Goal: Information Seeking & Learning: Check status

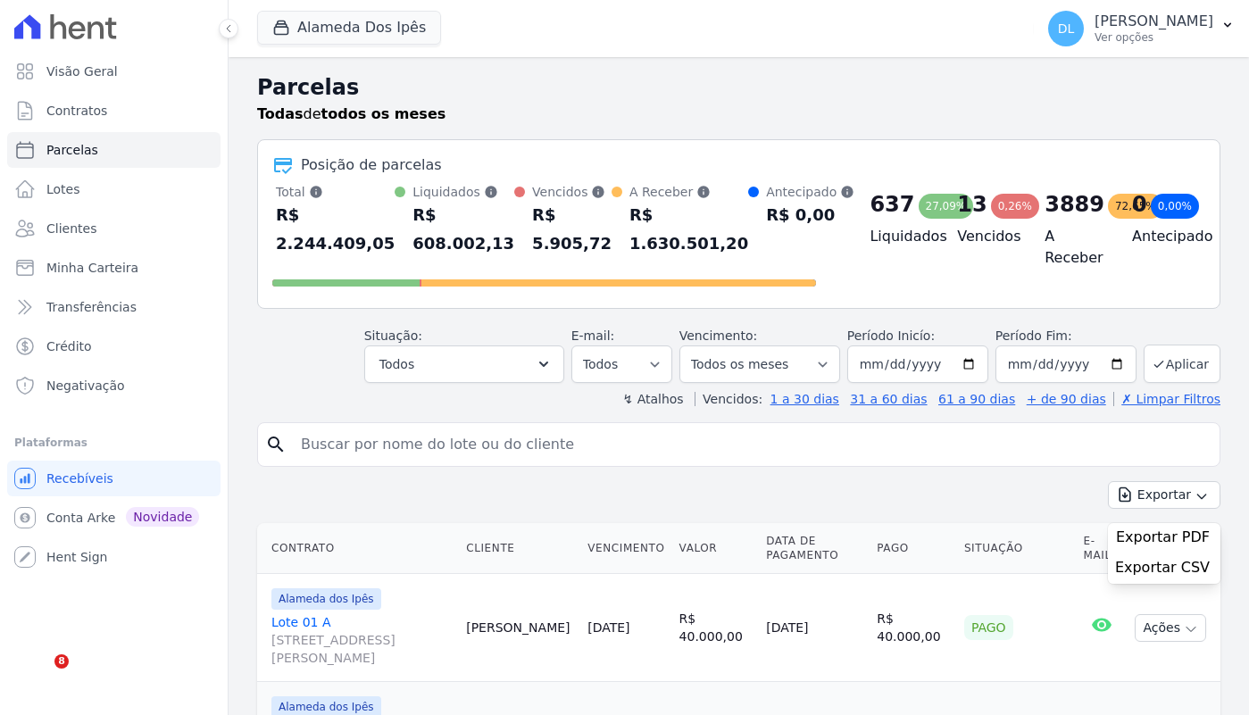
select select
click at [133, 63] on link "Visão Geral" at bounding box center [113, 72] width 213 height 36
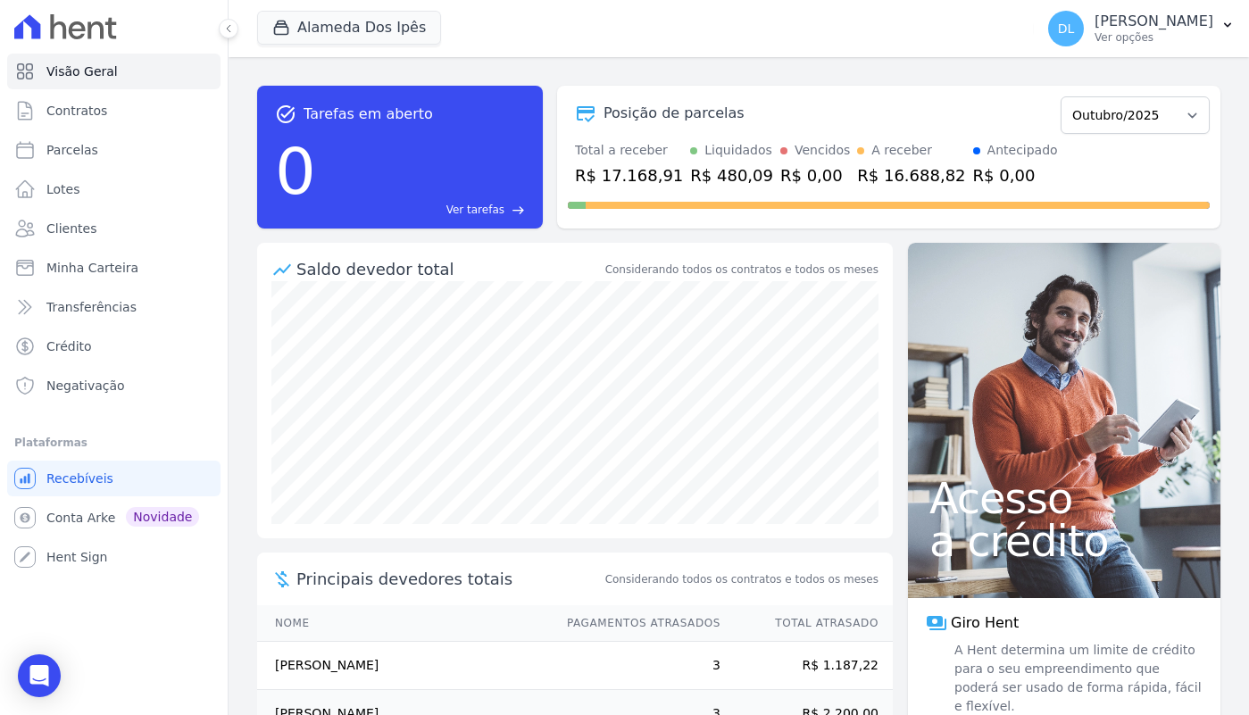
scroll to position [196, 0]
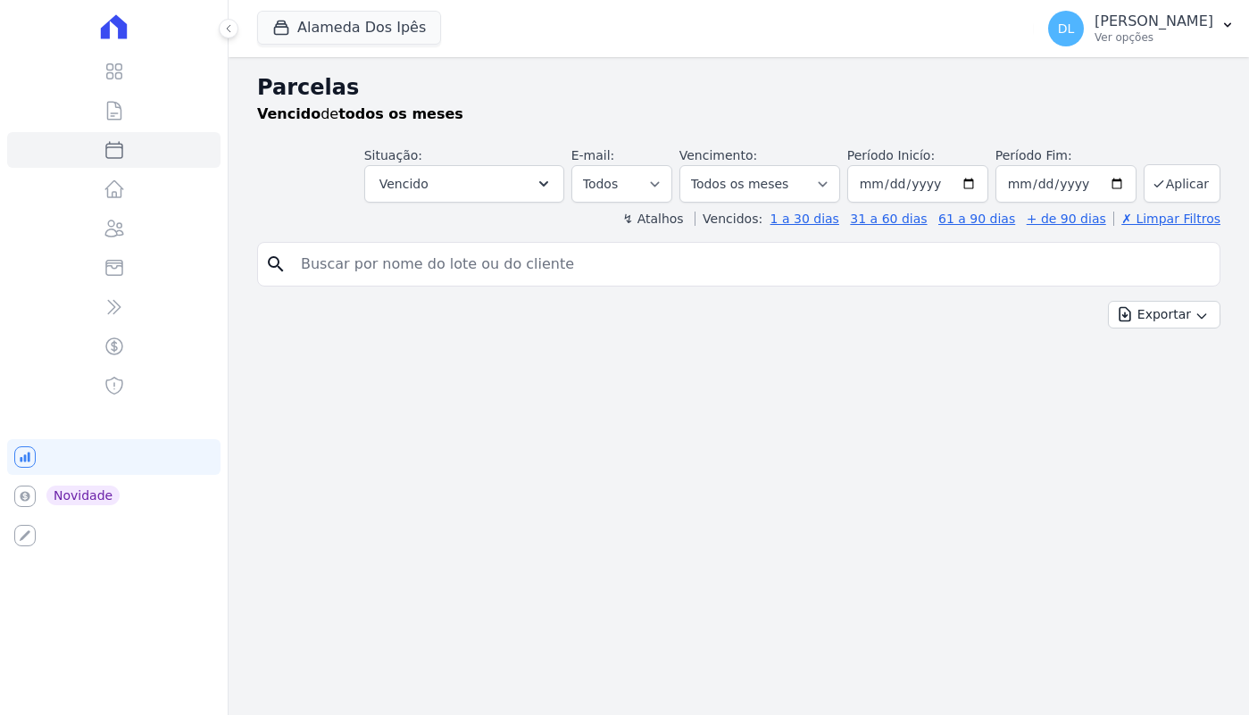
select select
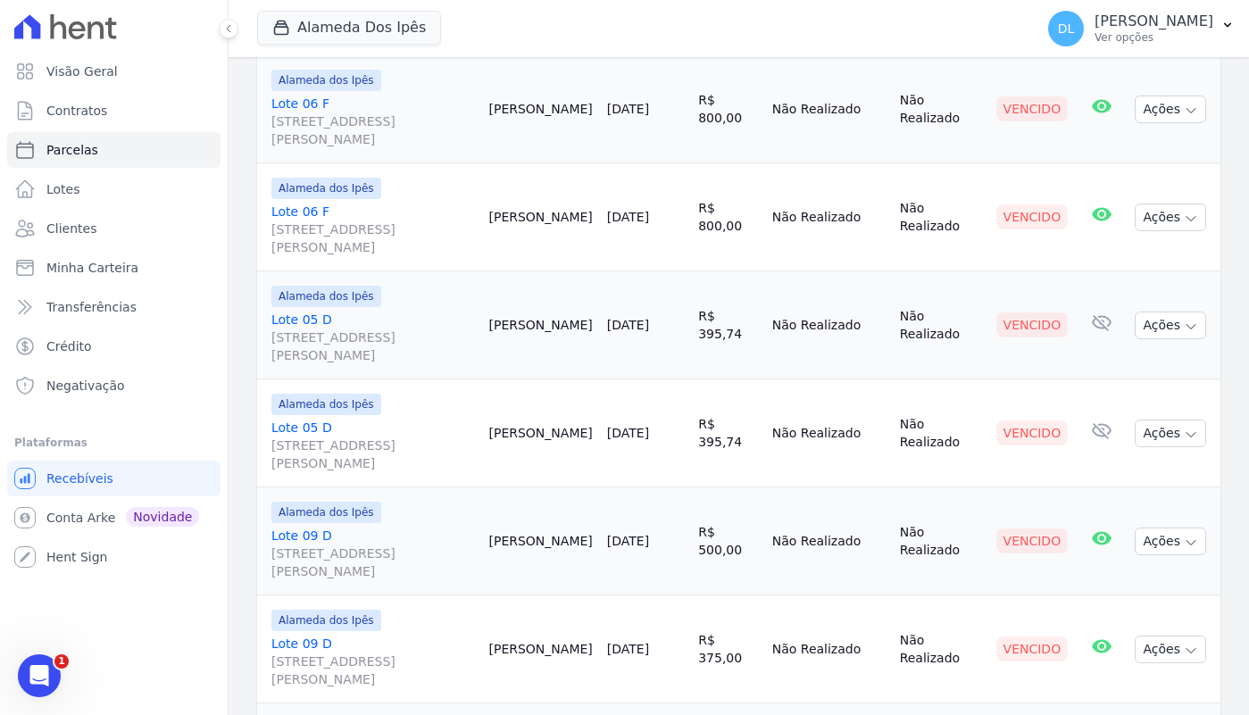
scroll to position [502, 0]
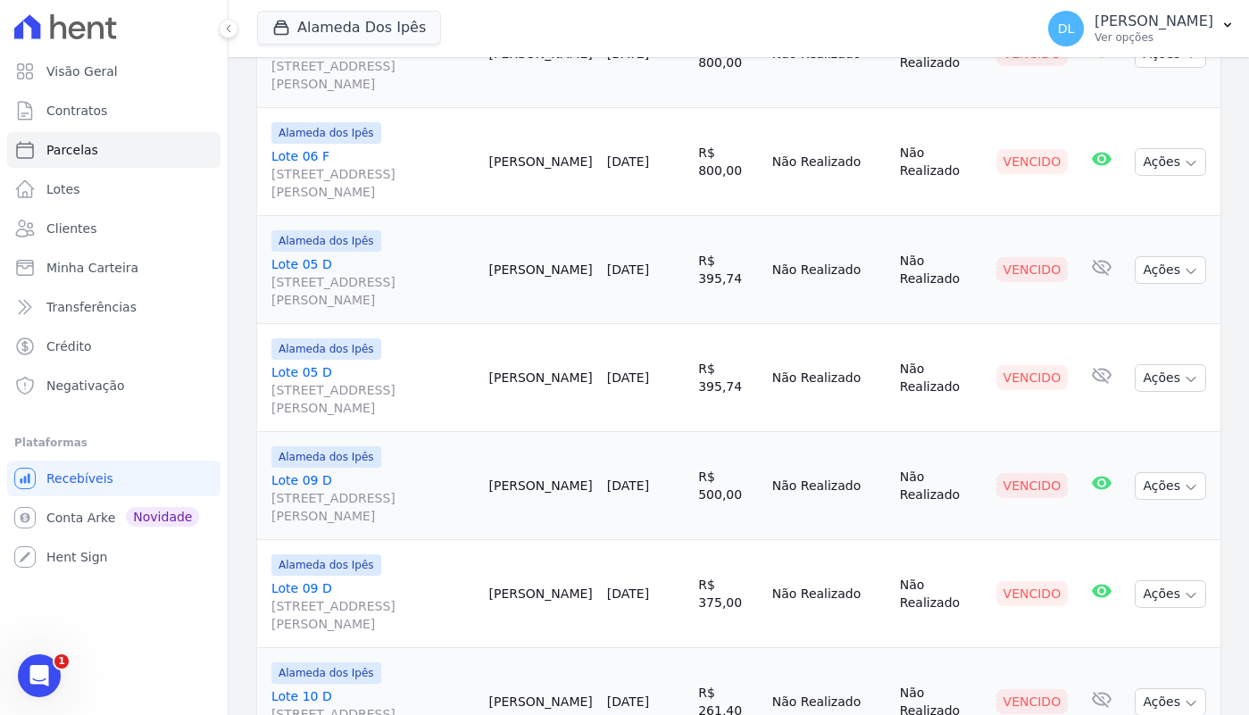
click at [558, 370] on td "Raimundo Matias" at bounding box center [540, 378] width 118 height 108
click at [299, 371] on link "Lote 05 D Av Euclides de Carvalho, 204, Quadra D Lote 05, Cacimba Nova" at bounding box center [372, 390] width 203 height 54
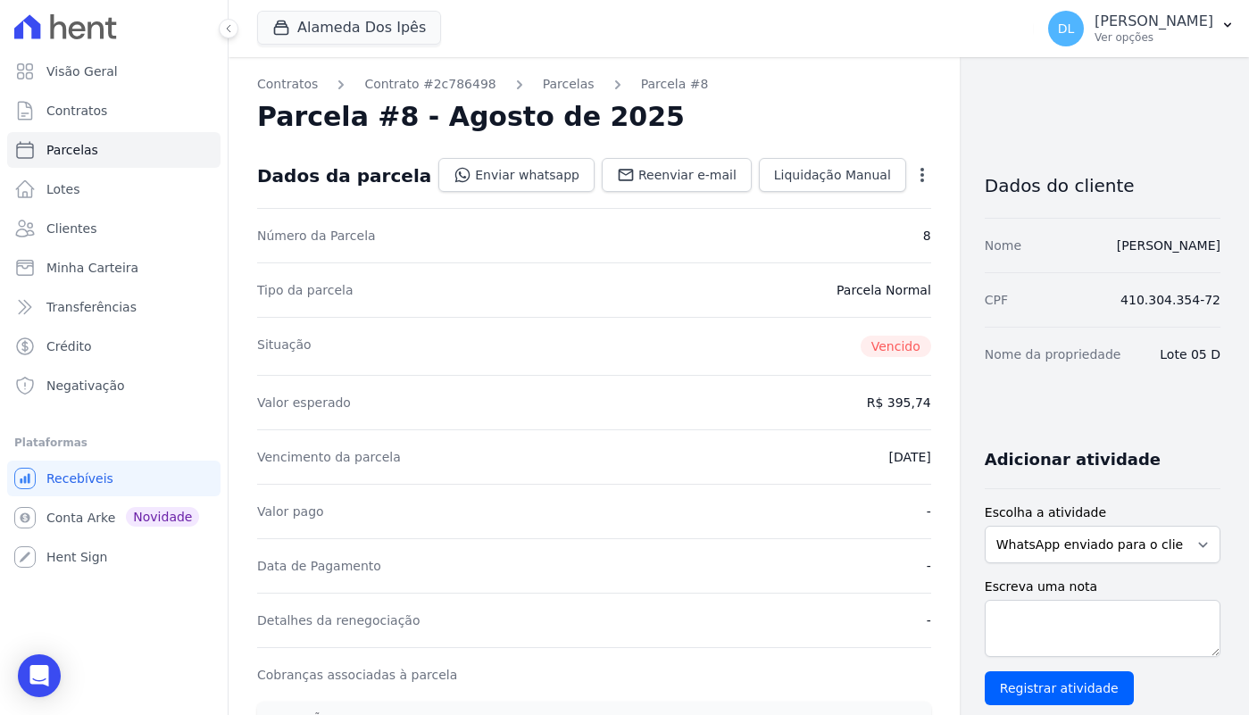
click at [540, 67] on div "Contratos Contrato #2c786498 Parcelas Parcela #8 Parcela #8 - Agosto de 2025 Da…" at bounding box center [594, 687] width 731 height 1260
click at [544, 81] on link "Parcelas" at bounding box center [569, 84] width 52 height 19
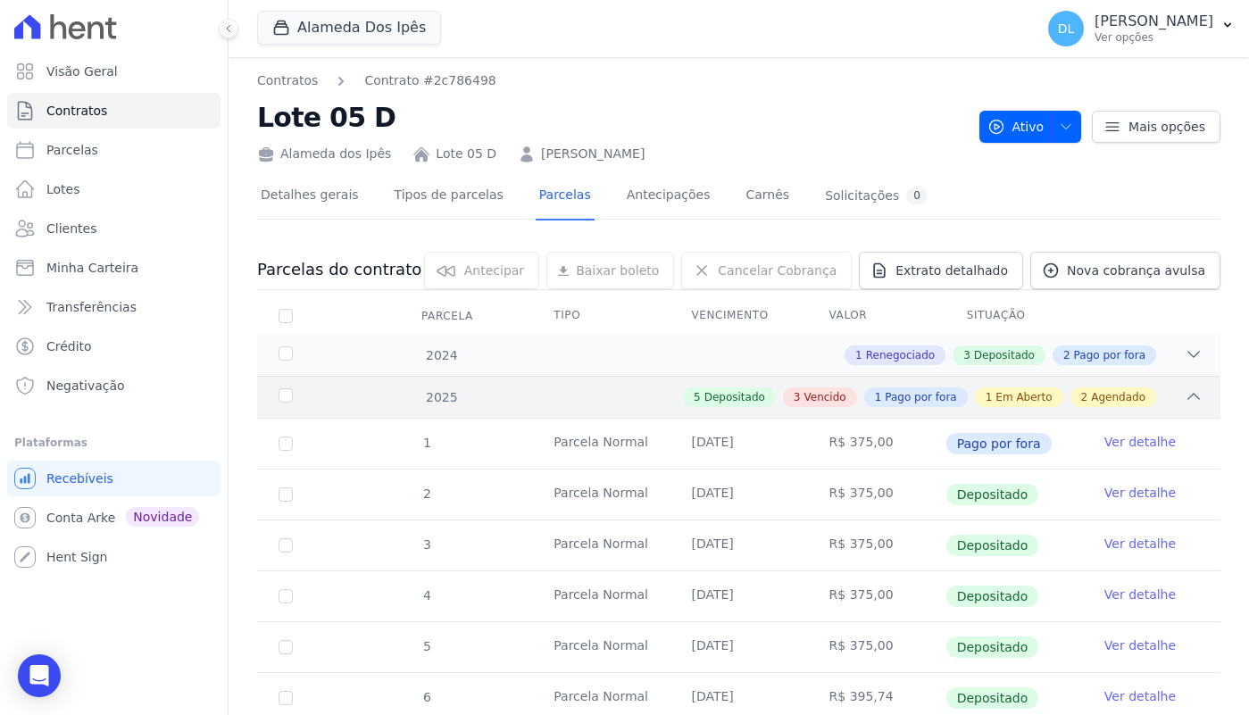
click at [977, 387] on div "2025 5 Depositado 3 Vencido 1 Pago por fora 1 Em Aberto 2 Agendado" at bounding box center [738, 397] width 963 height 42
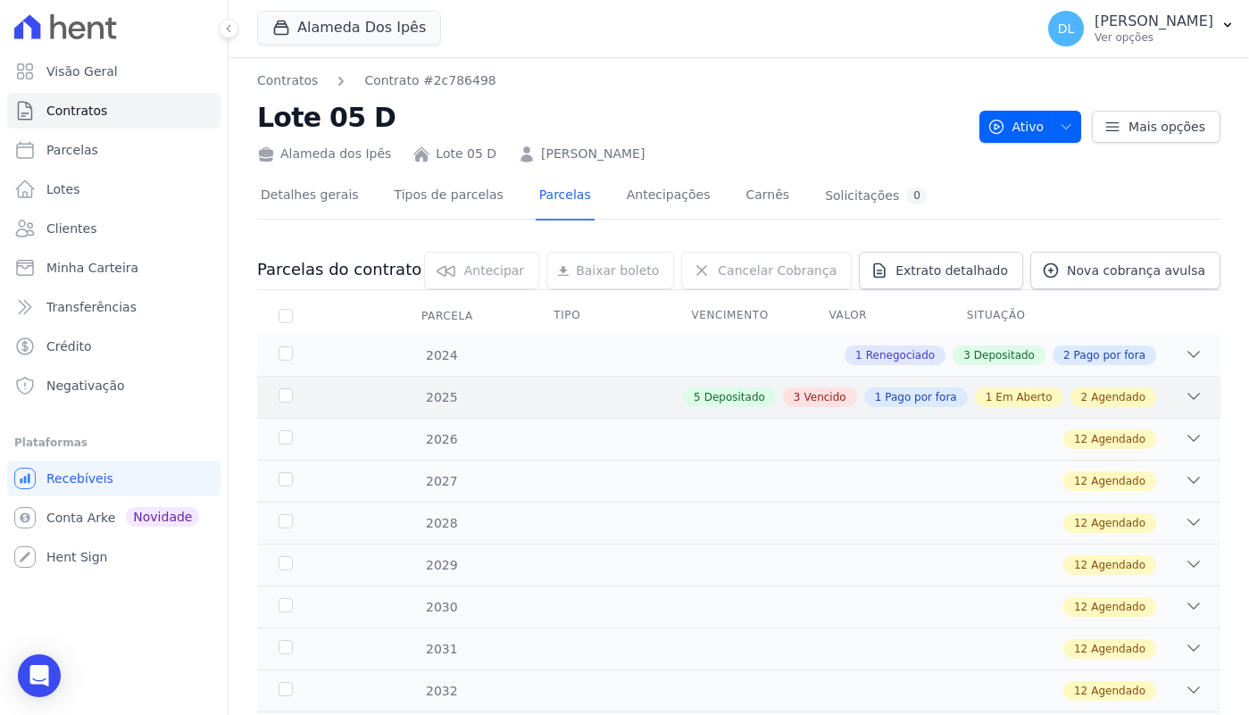
scroll to position [134, 0]
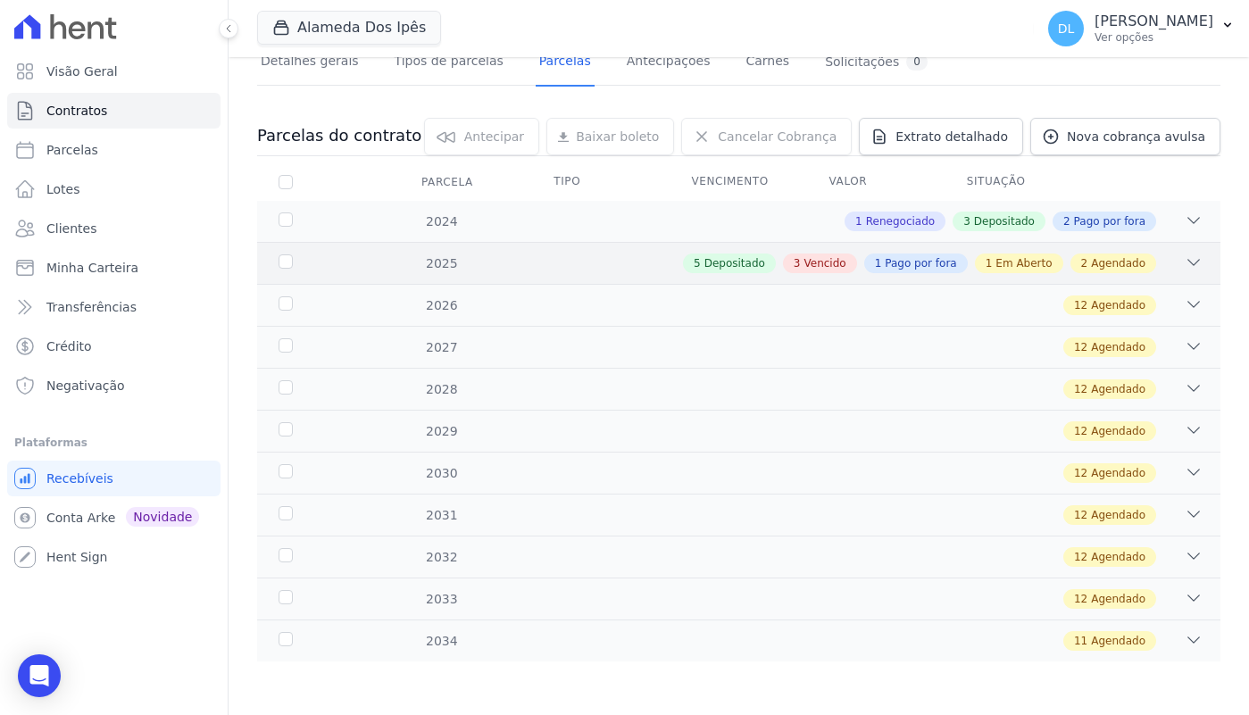
click at [980, 259] on div "5 Depositado 3 Vencido 1 Pago por fora 1 Em Aberto 2 Agendado" at bounding box center [919, 264] width 473 height 20
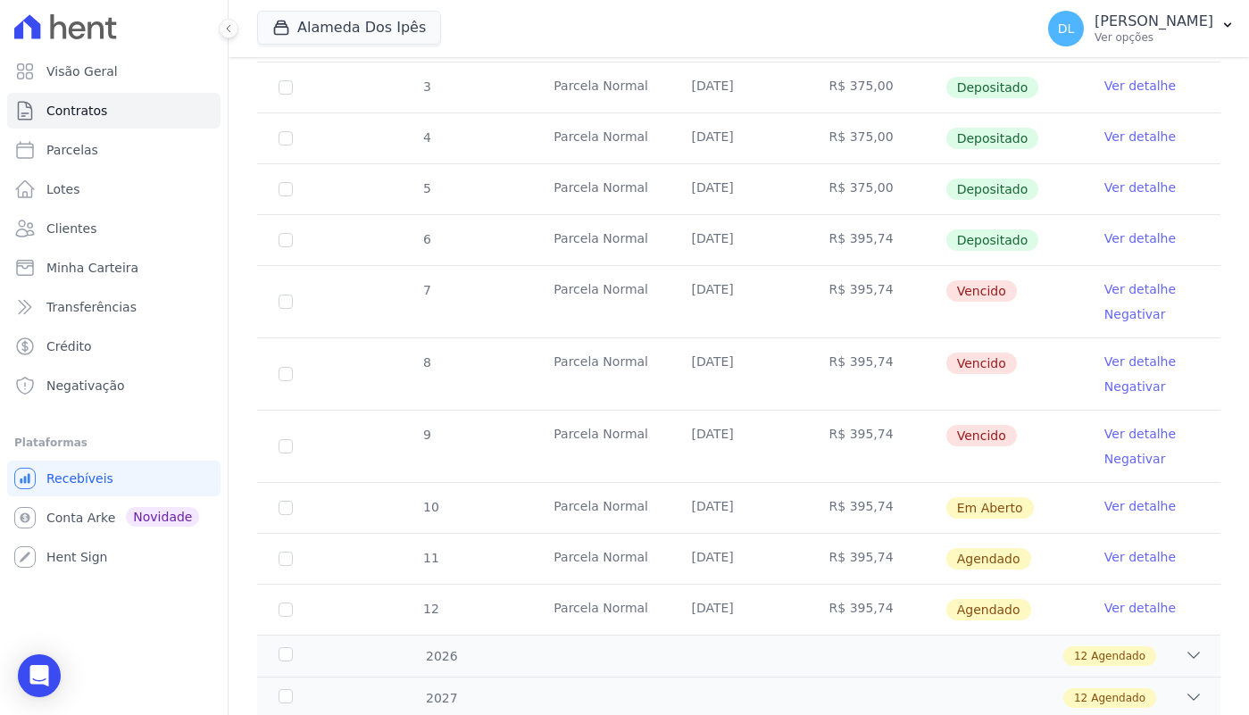
scroll to position [489, 0]
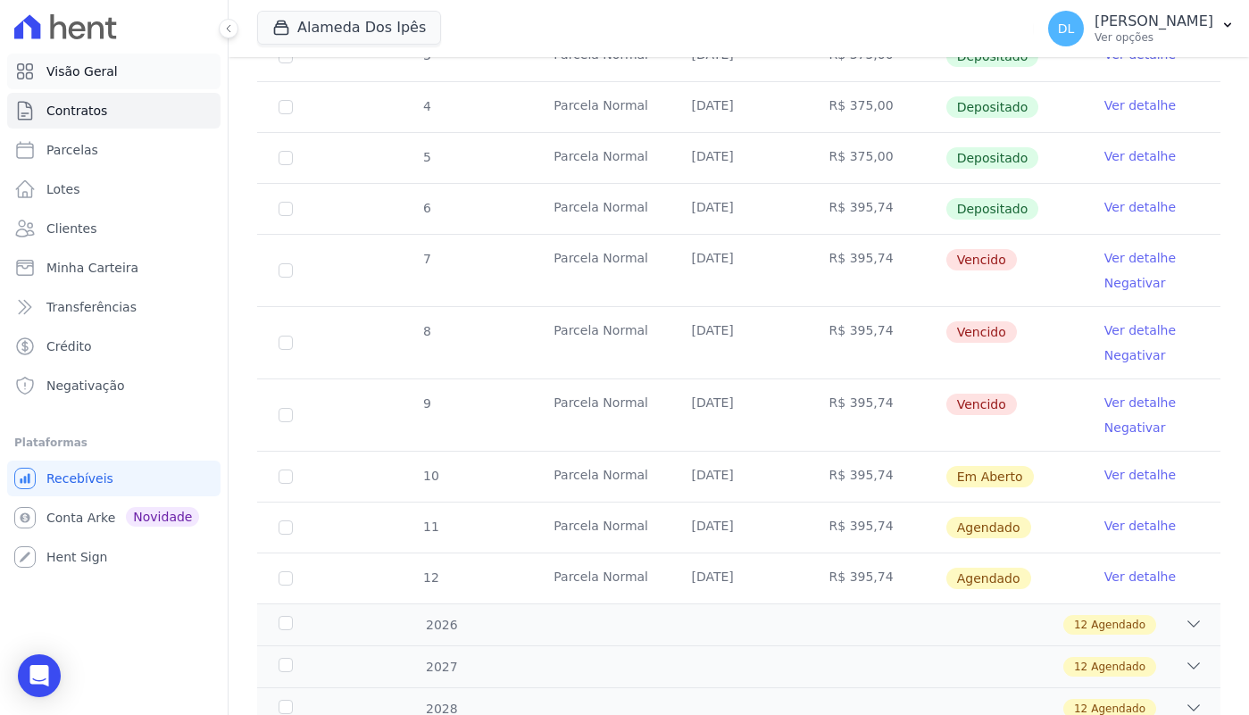
click at [132, 75] on link "Visão Geral" at bounding box center [113, 72] width 213 height 36
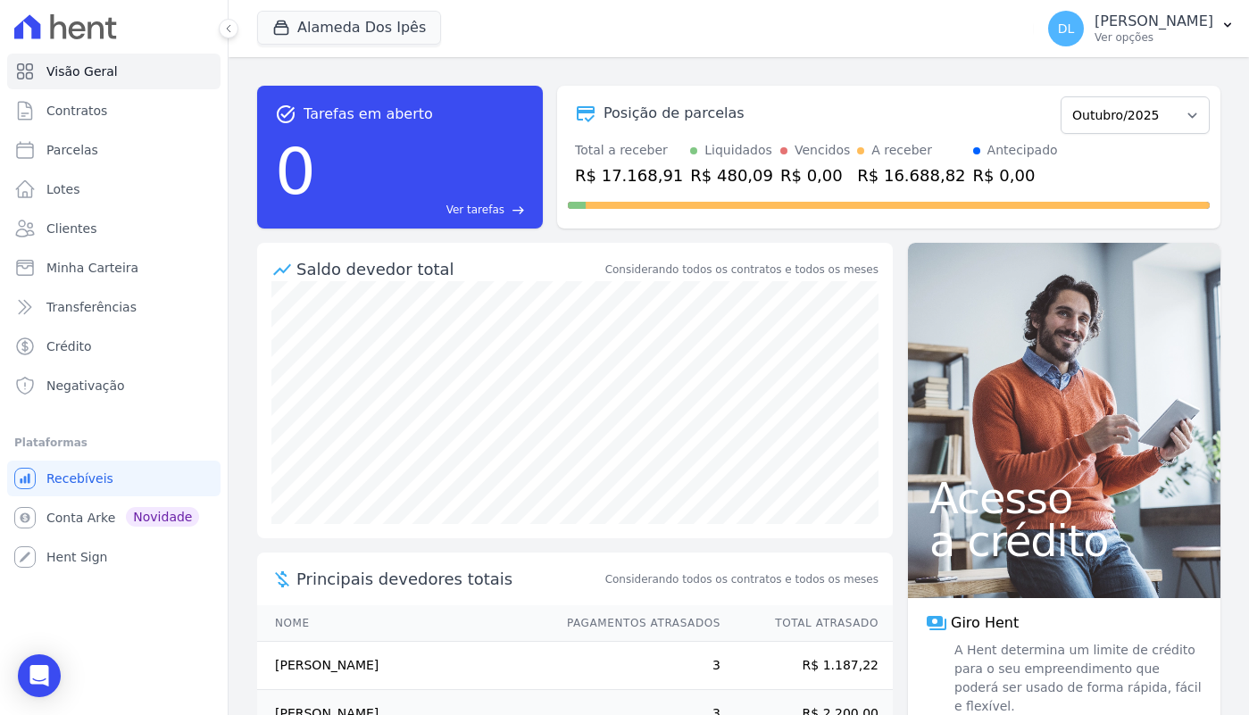
click at [857, 661] on td "R$ 1.187,22" at bounding box center [806, 666] width 171 height 48
copy tbody "R$ 1.187,22"
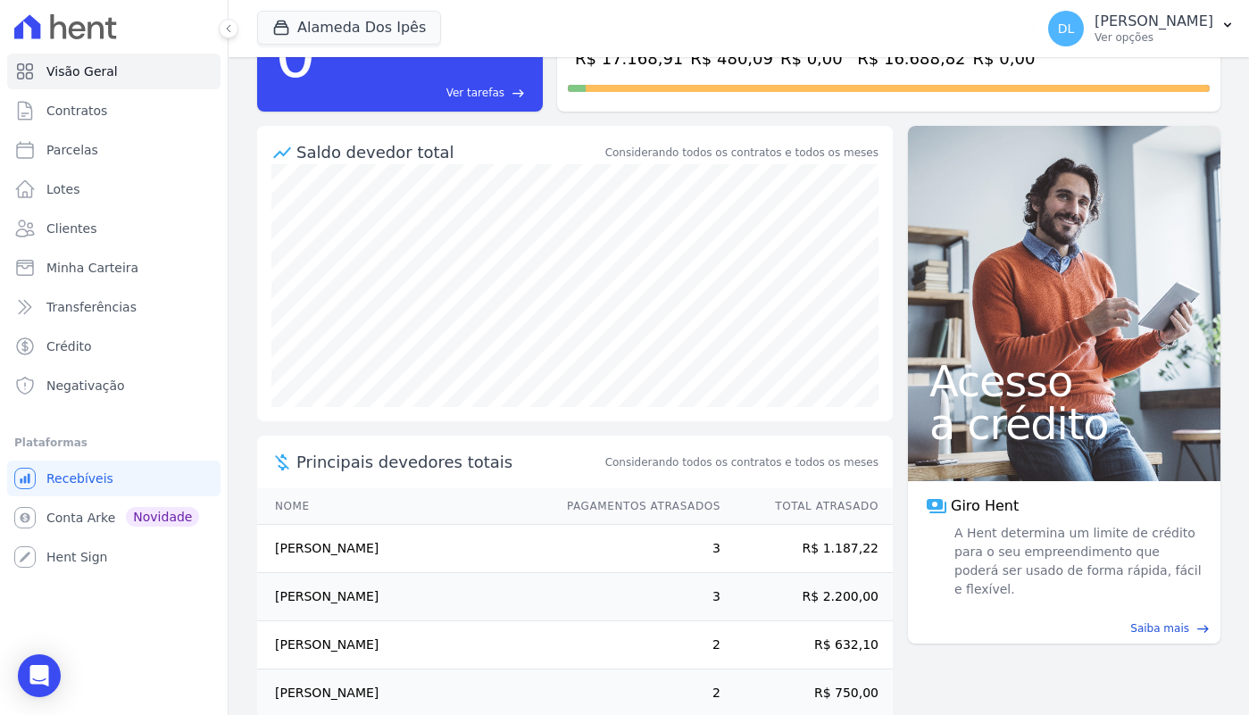
scroll to position [196, 0]
